Goal: Task Accomplishment & Management: Manage account settings

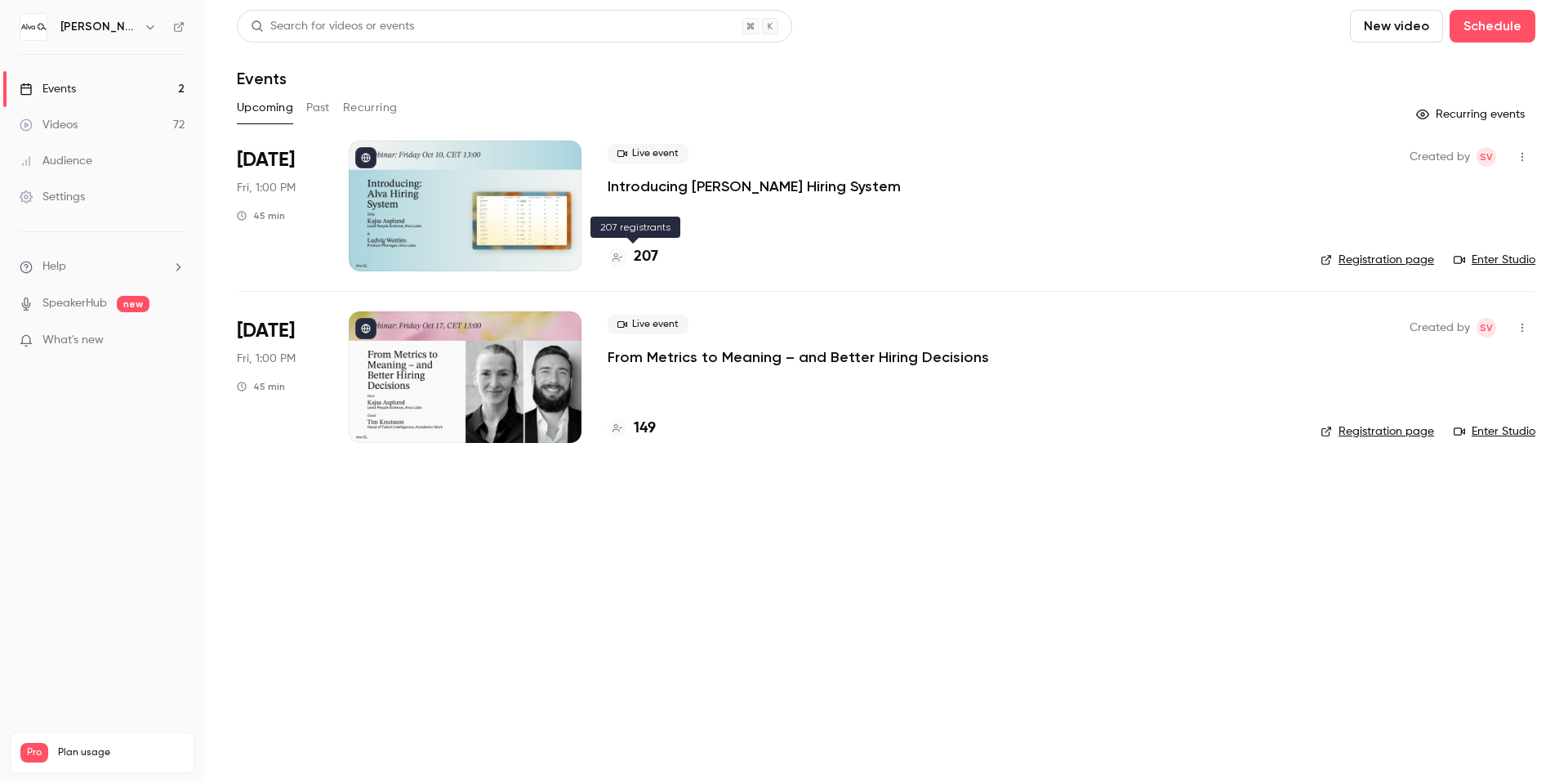
click at [650, 252] on h4 "207" at bounding box center [646, 257] width 25 height 22
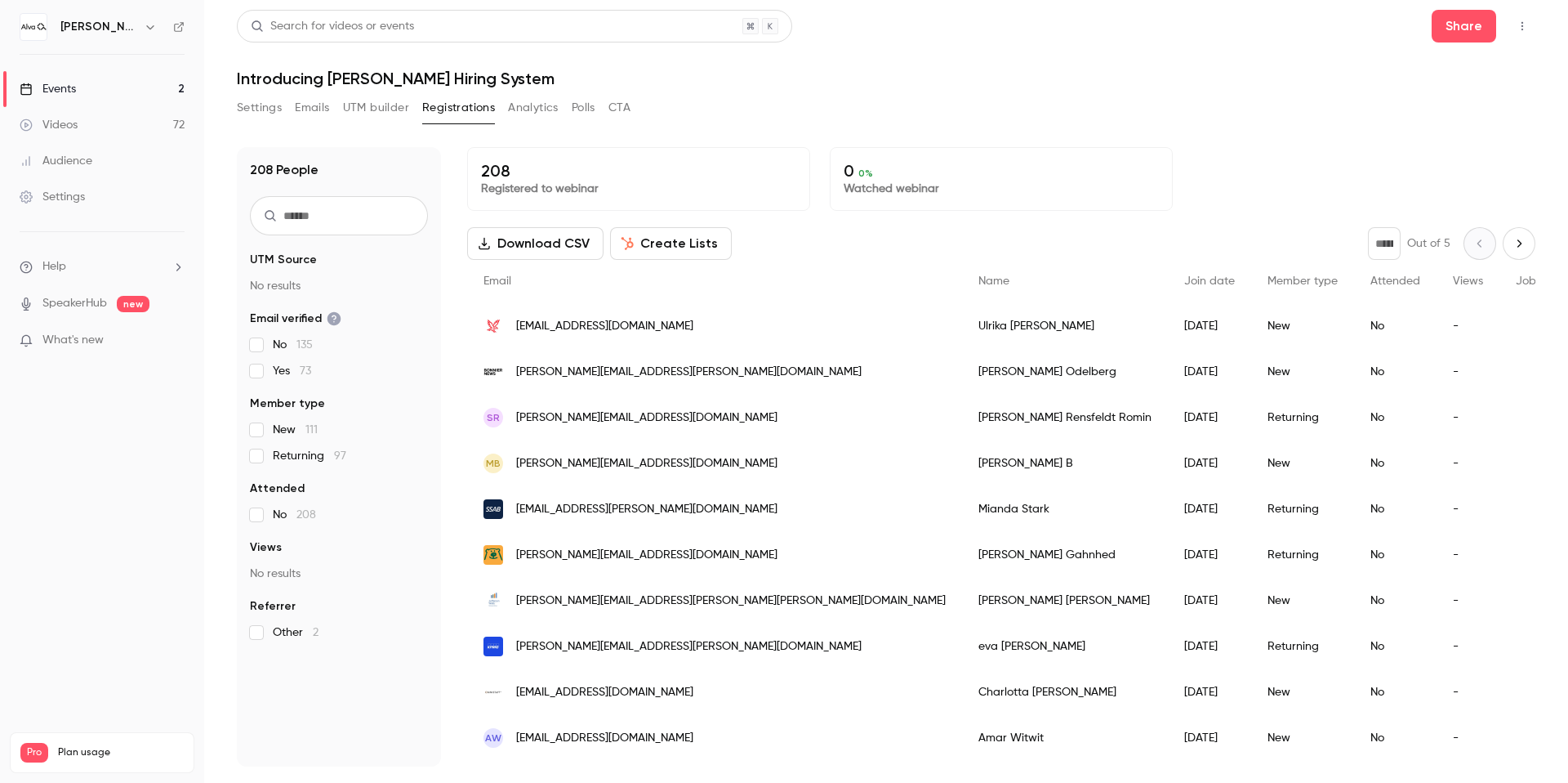
click at [317, 107] on button "Emails" at bounding box center [312, 108] width 34 height 26
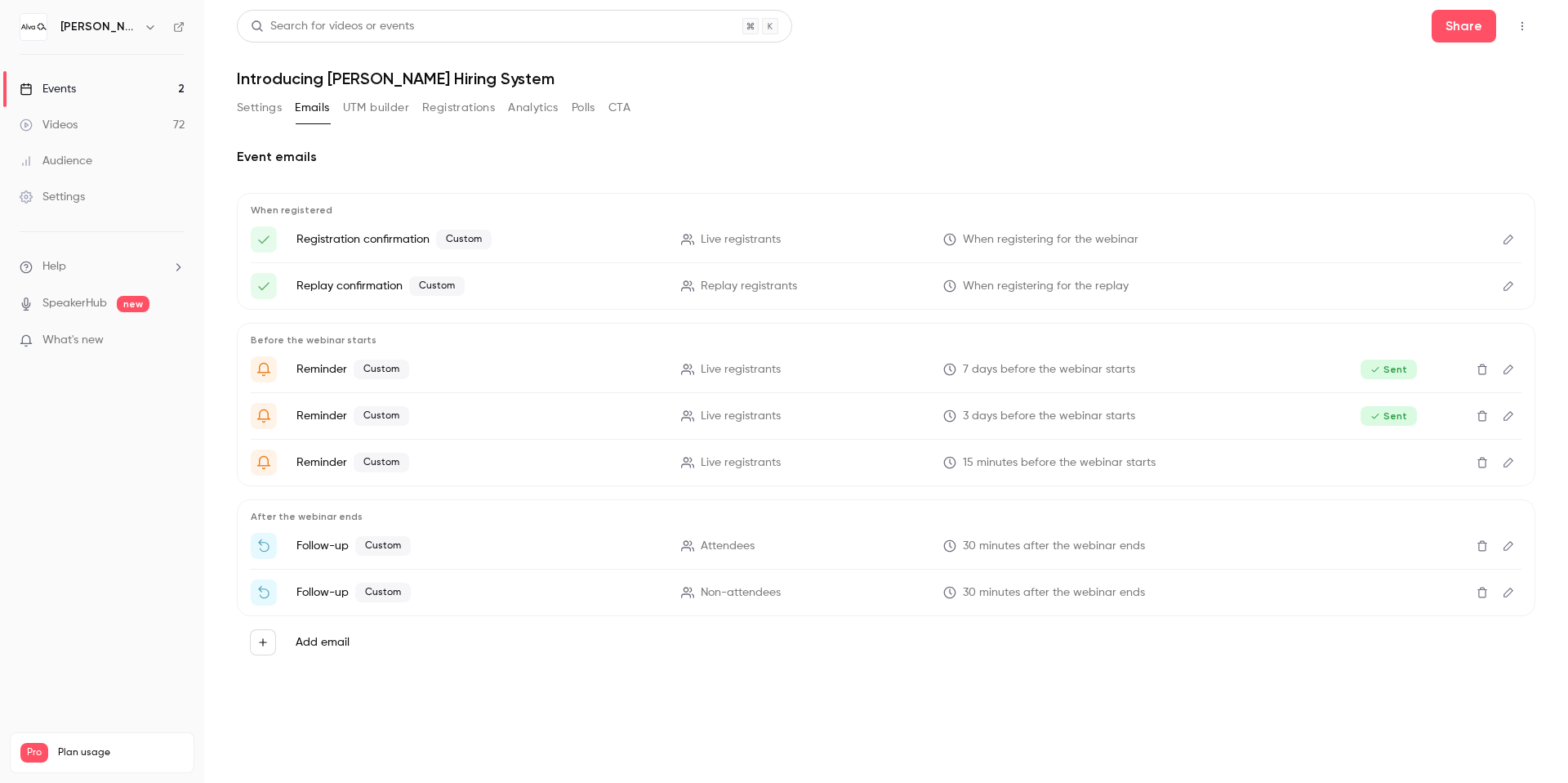
click at [1505, 596] on icon "Edit" at bounding box center [1508, 592] width 10 height 10
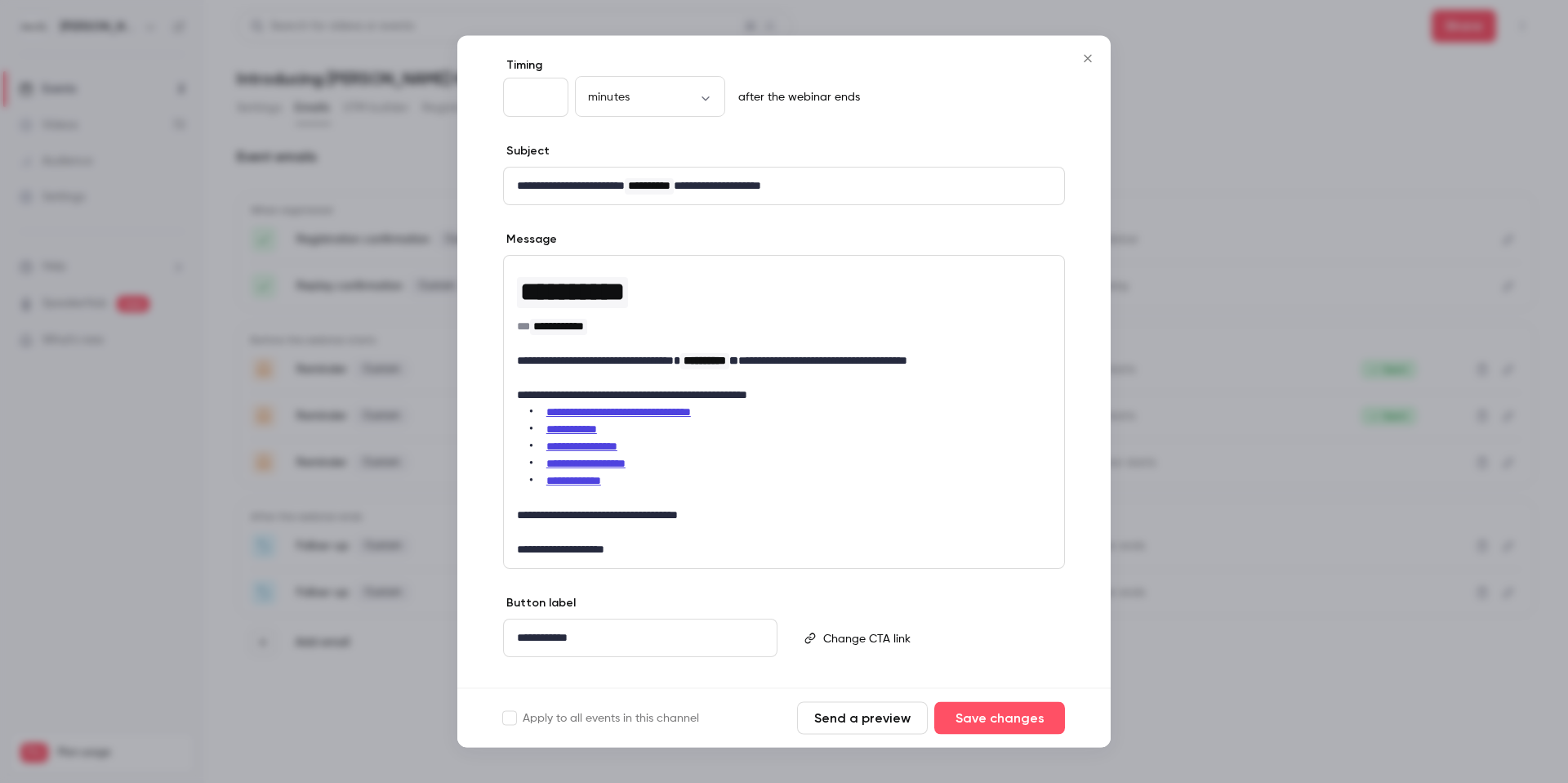
scroll to position [75, 0]
click at [340, 559] on div at bounding box center [784, 391] width 1568 height 783
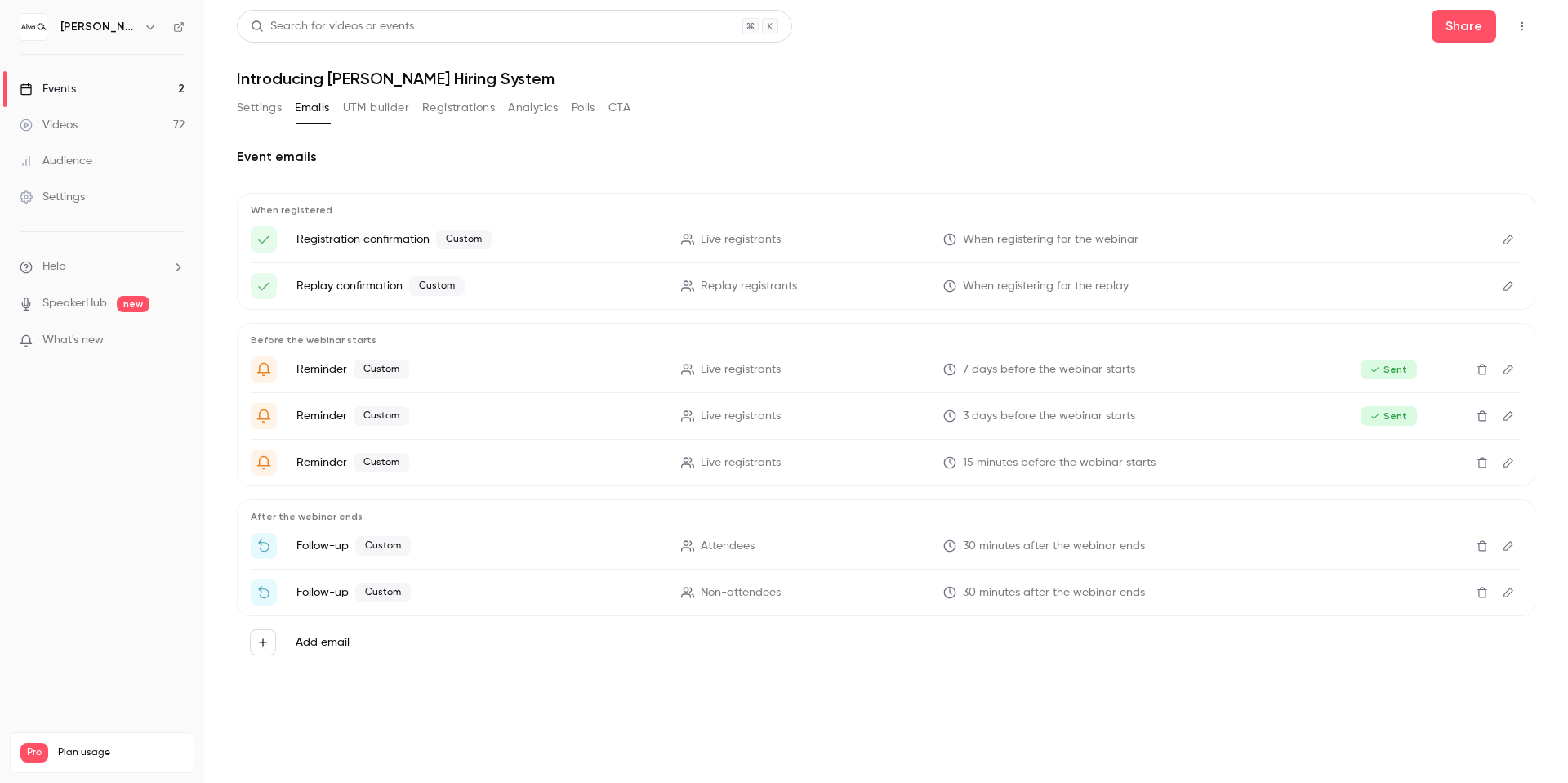
click at [1504, 546] on icon "Edit" at bounding box center [1508, 546] width 13 height 11
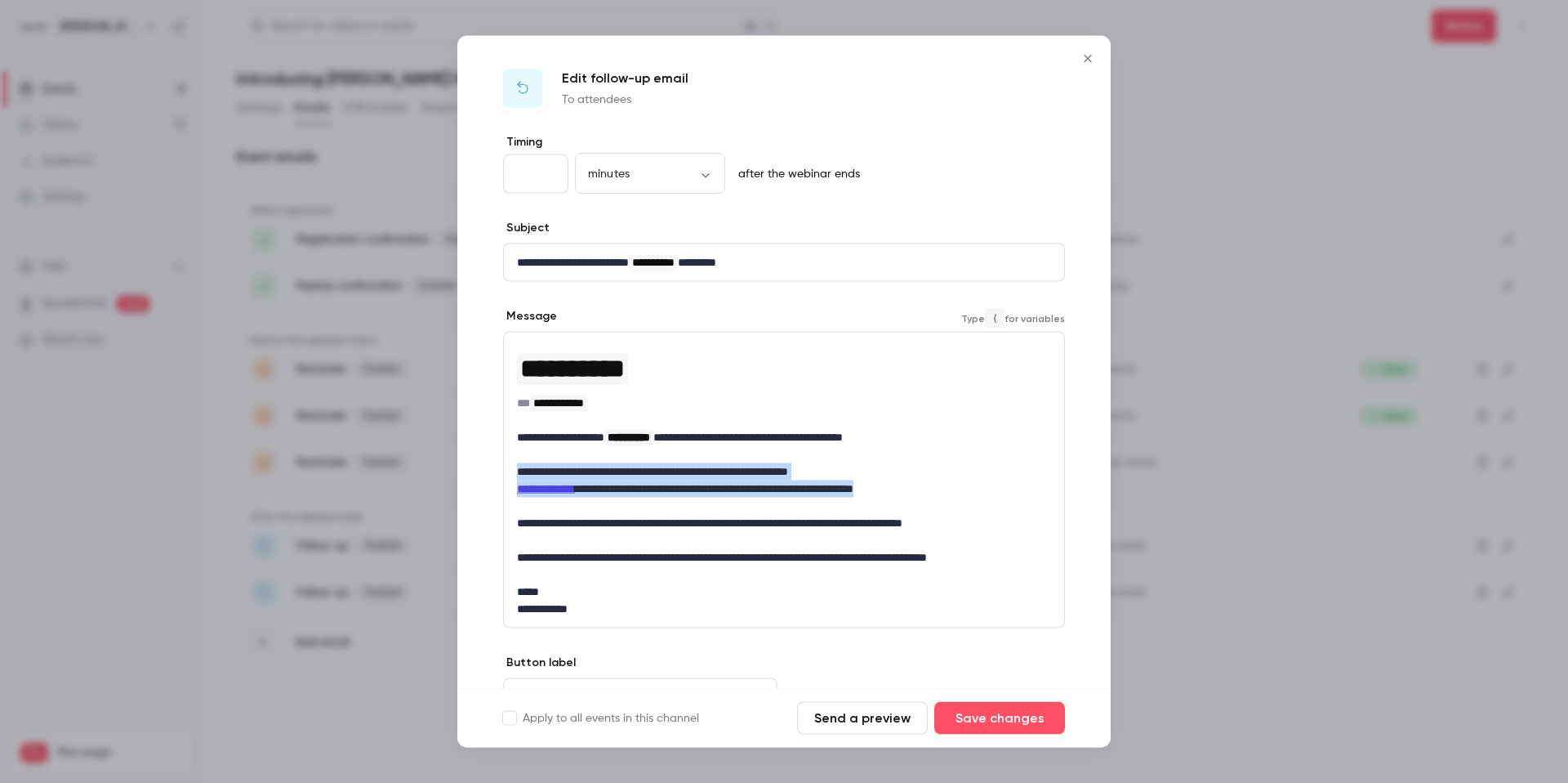
drag, startPoint x: 517, startPoint y: 466, endPoint x: 980, endPoint y: 489, distance: 463.6
click at [980, 489] on div "**********" at bounding box center [784, 479] width 560 height 295
copy p "**********"
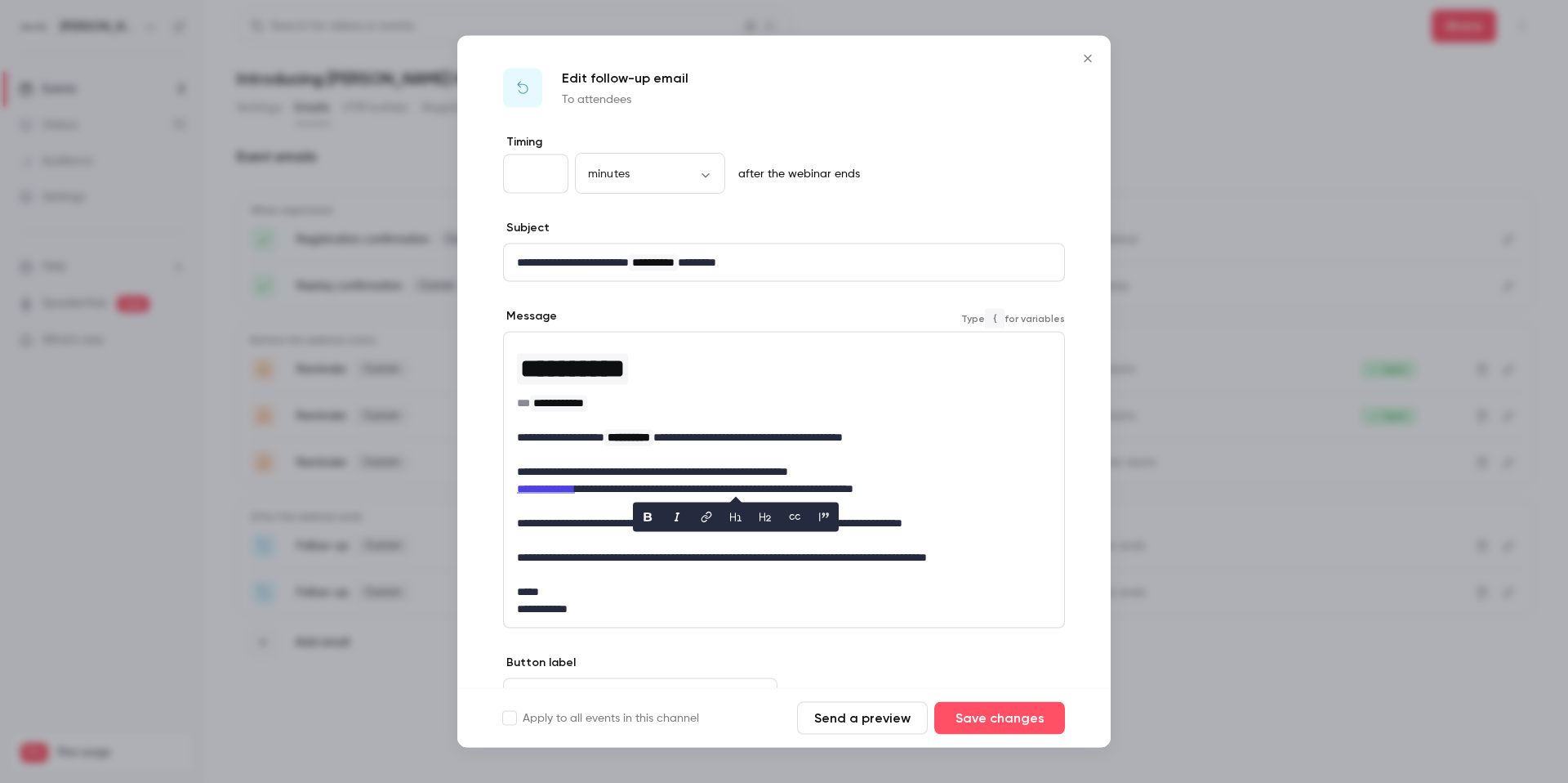
click at [1103, 52] on div "**********" at bounding box center [784, 391] width 653 height 711
click at [1090, 54] on icon "Close" at bounding box center [1087, 58] width 7 height 7
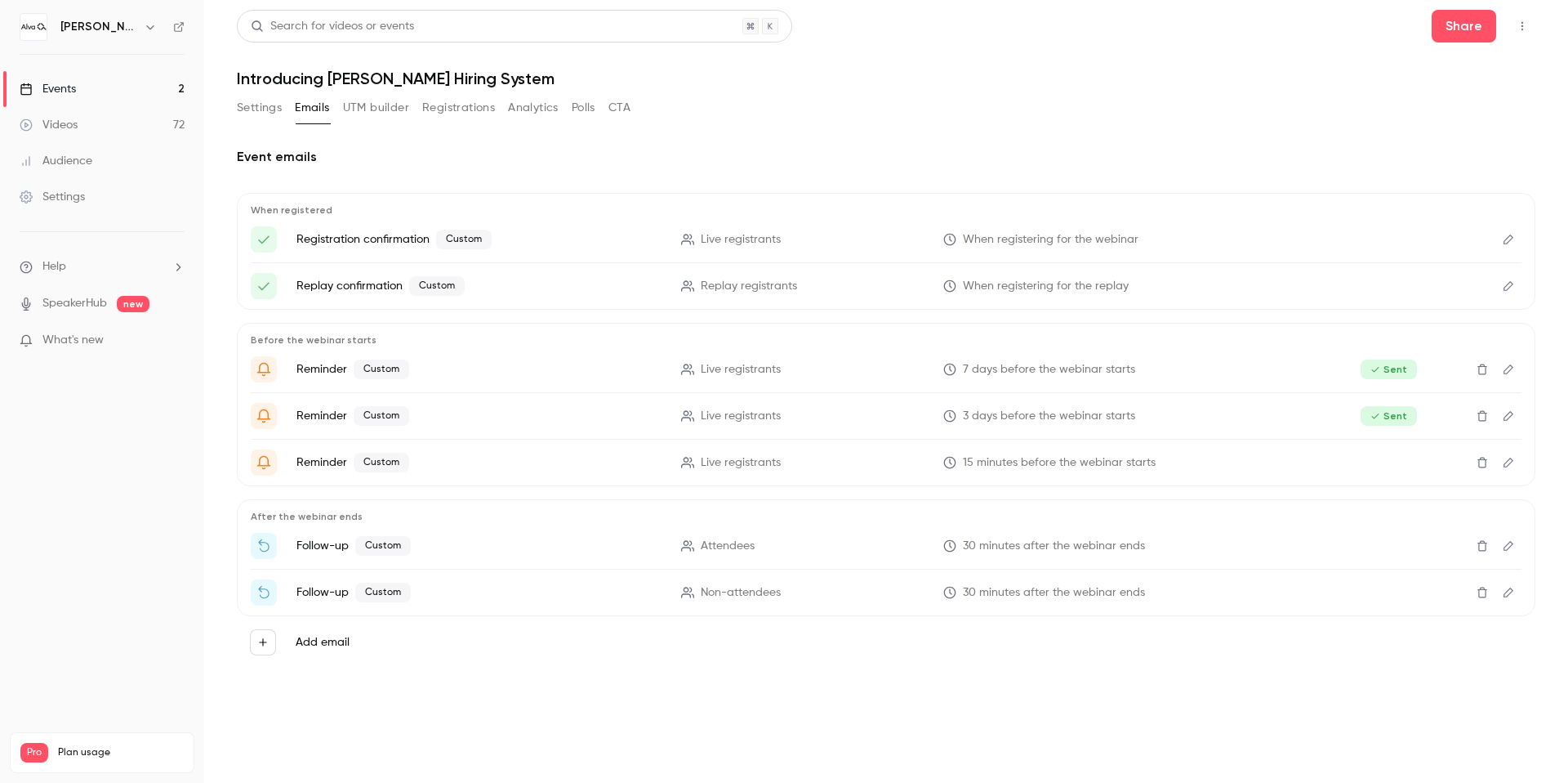
click at [109, 84] on link "Events 2" at bounding box center [102, 88] width 204 height 36
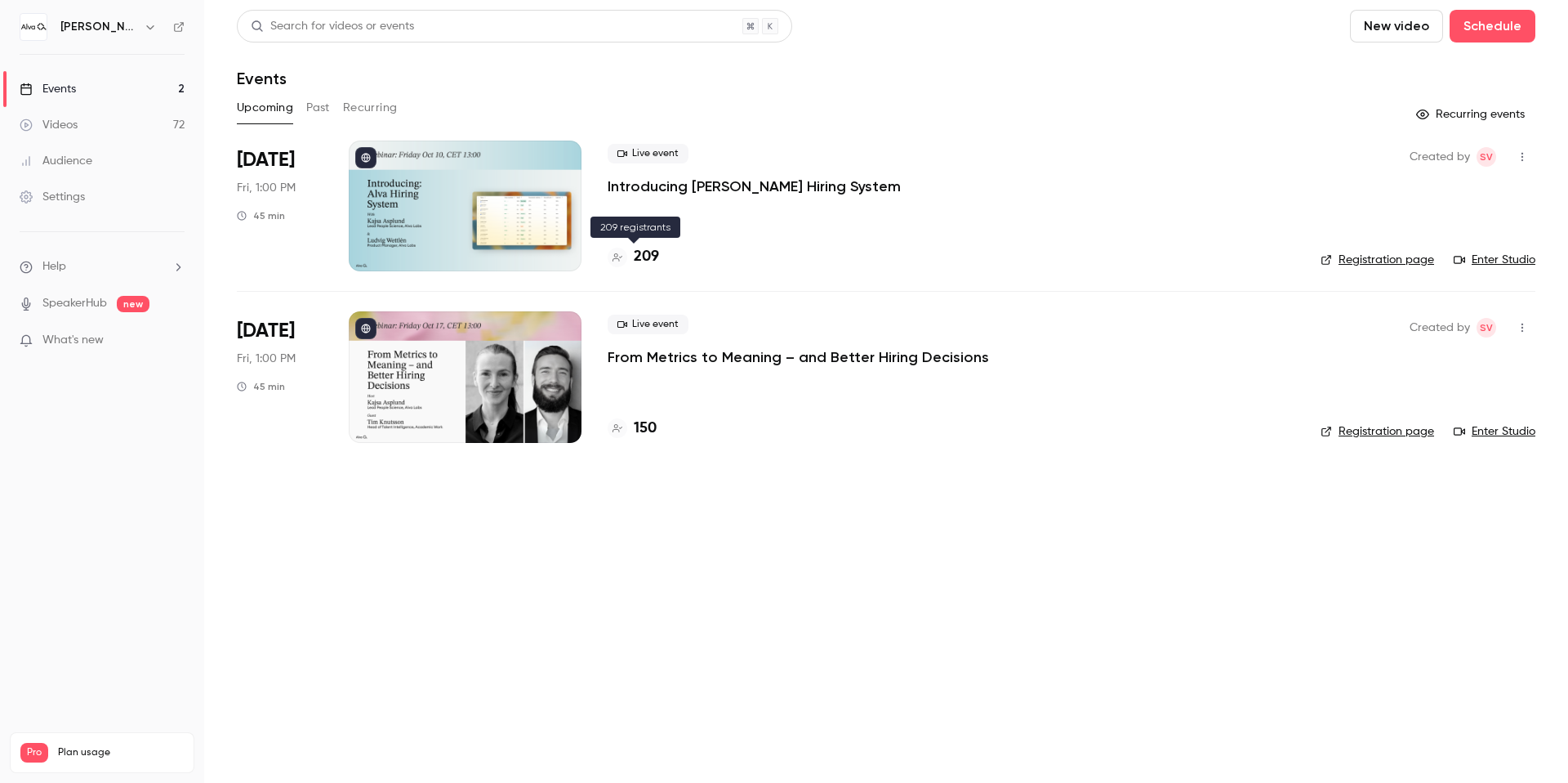
click at [651, 251] on h4 "209" at bounding box center [647, 257] width 26 height 22
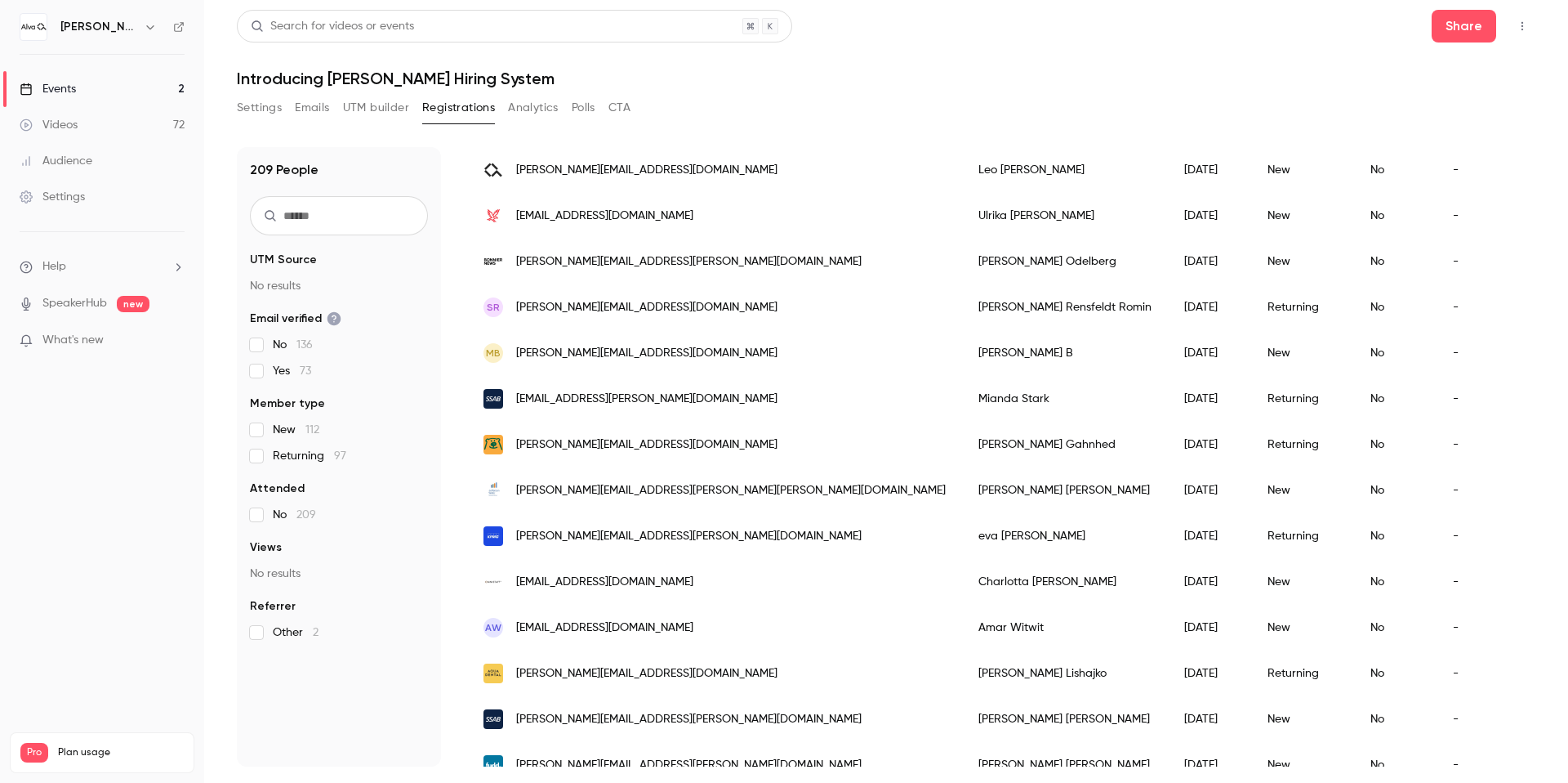
scroll to position [91, 0]
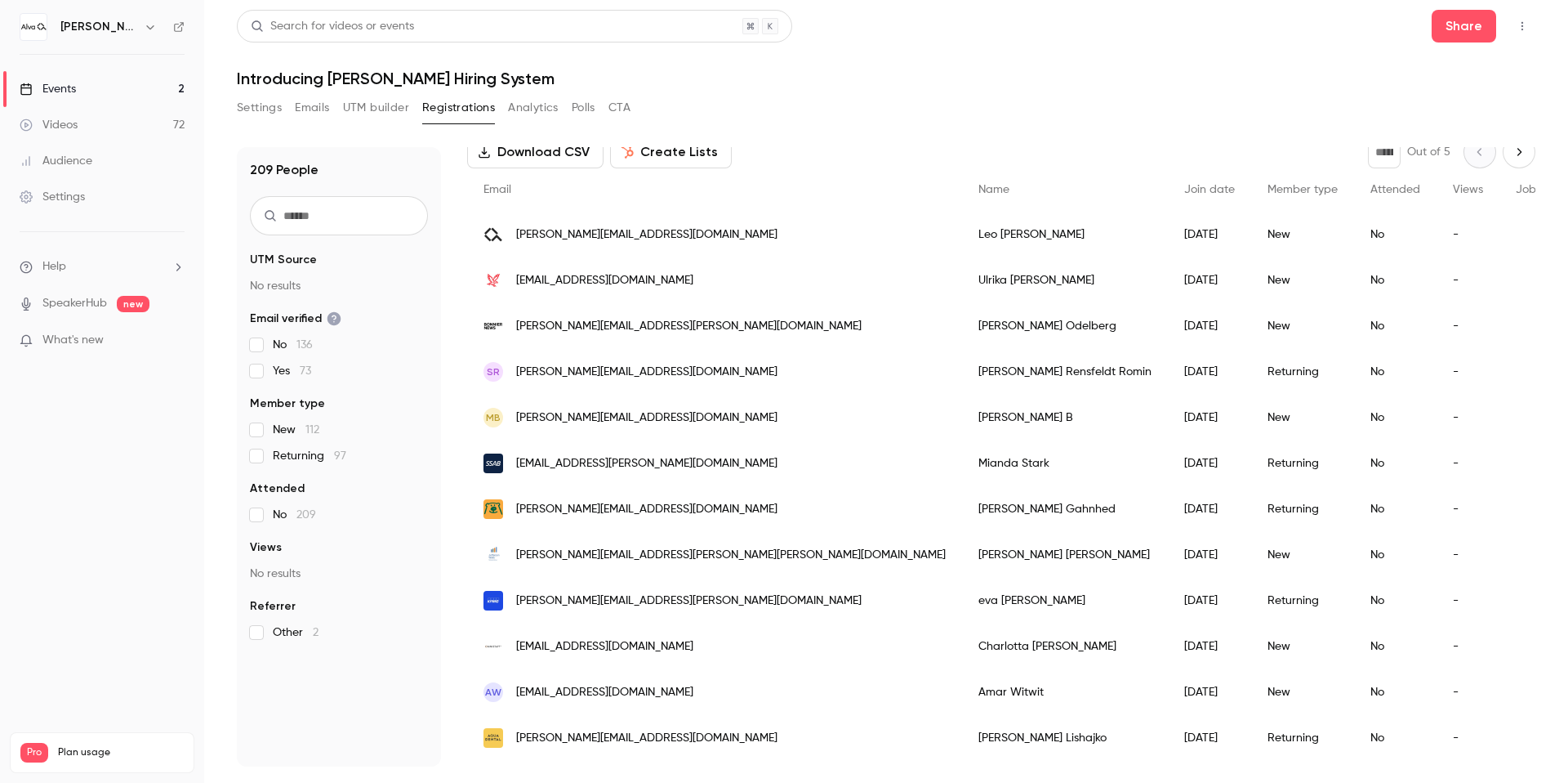
click at [330, 215] on input "text" at bounding box center [339, 215] width 178 height 40
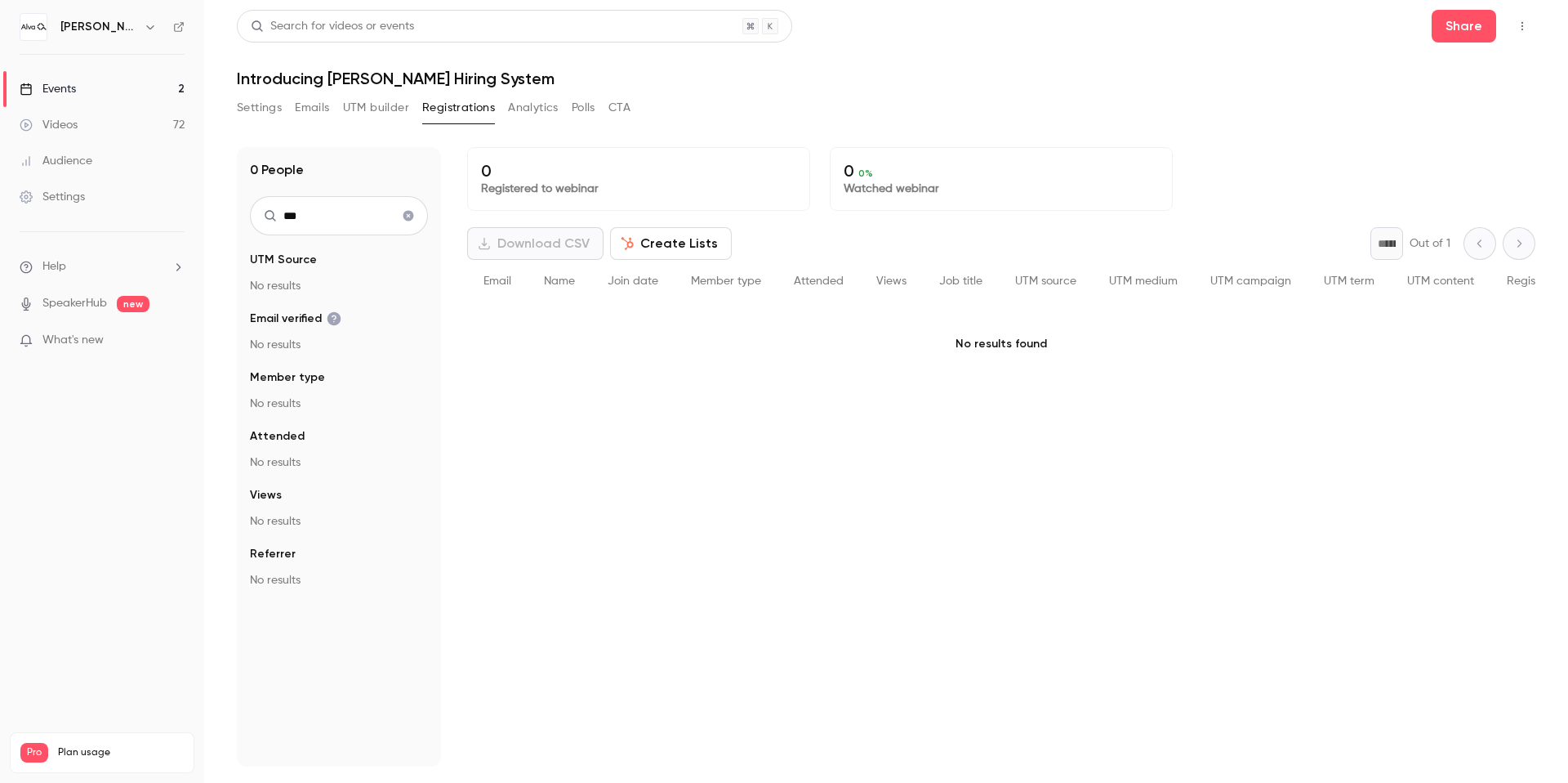
scroll to position [0, 0]
type input "*"
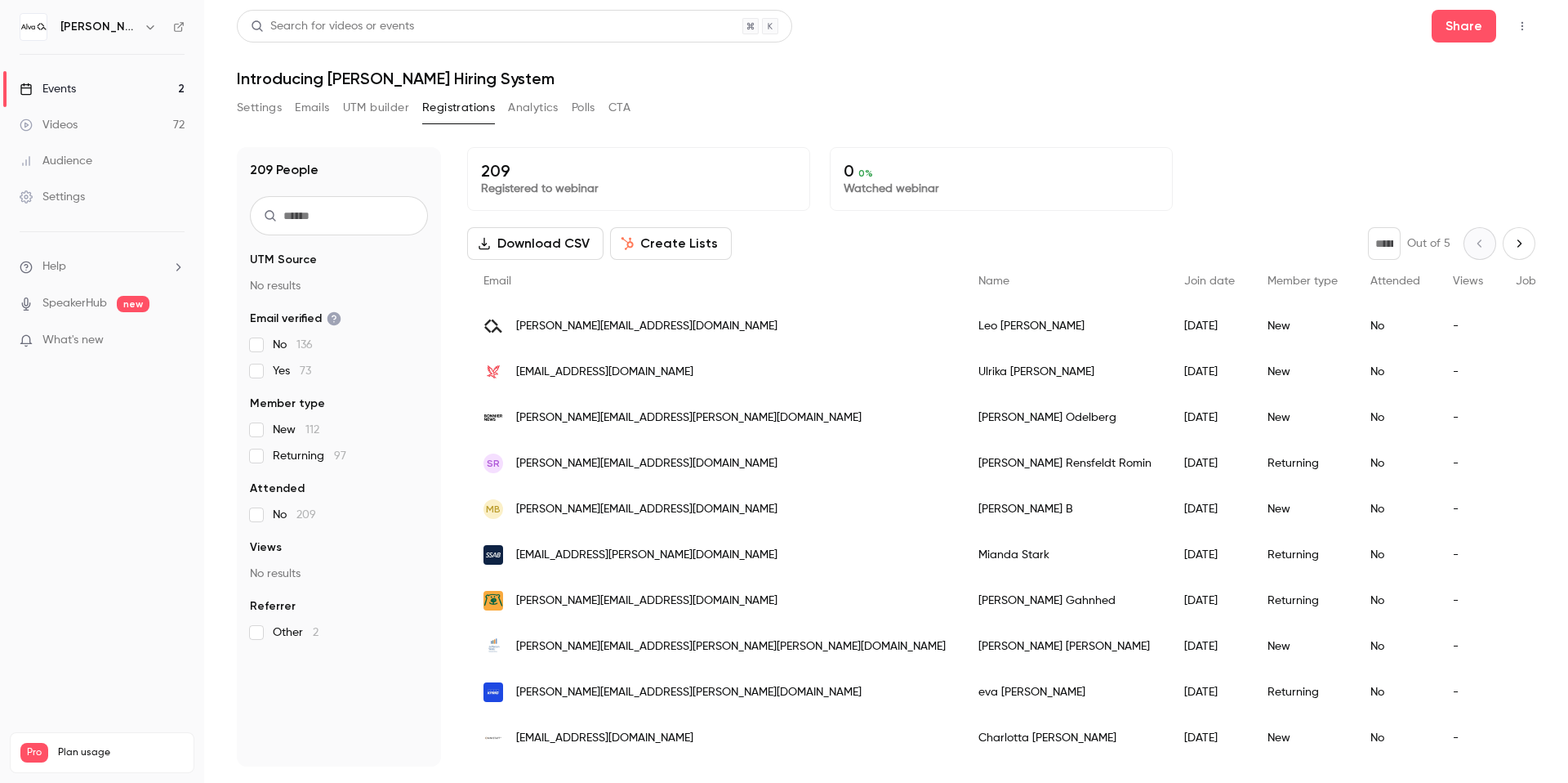
click at [1100, 76] on h1 "Introducing [PERSON_NAME] Hiring System" at bounding box center [887, 78] width 1299 height 19
